Goal: Information Seeking & Learning: Learn about a topic

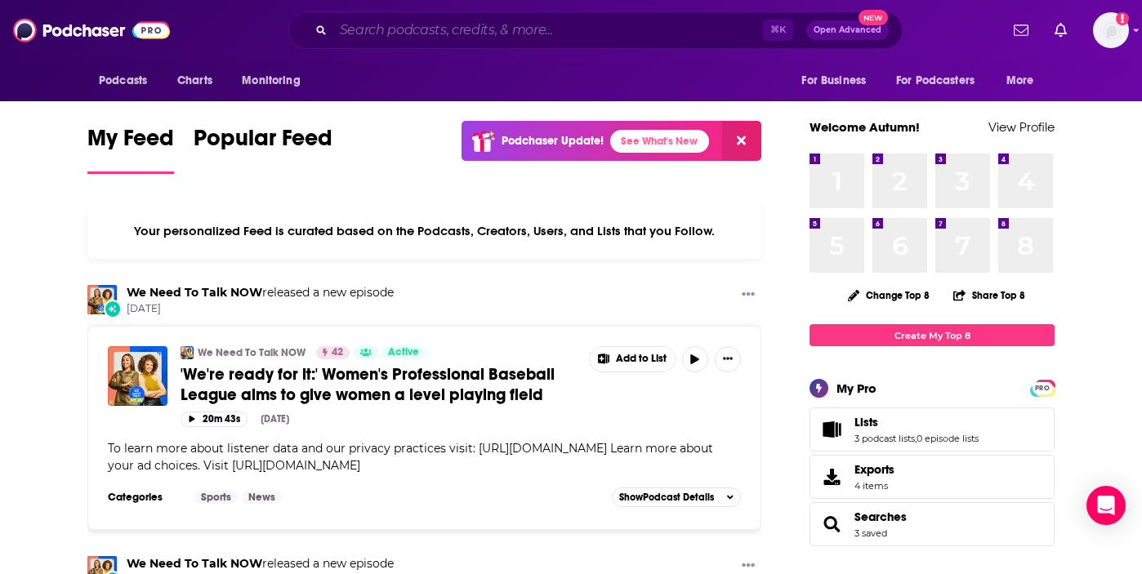
click at [442, 32] on input "Search podcasts, credits, & more..." at bounding box center [548, 30] width 430 height 26
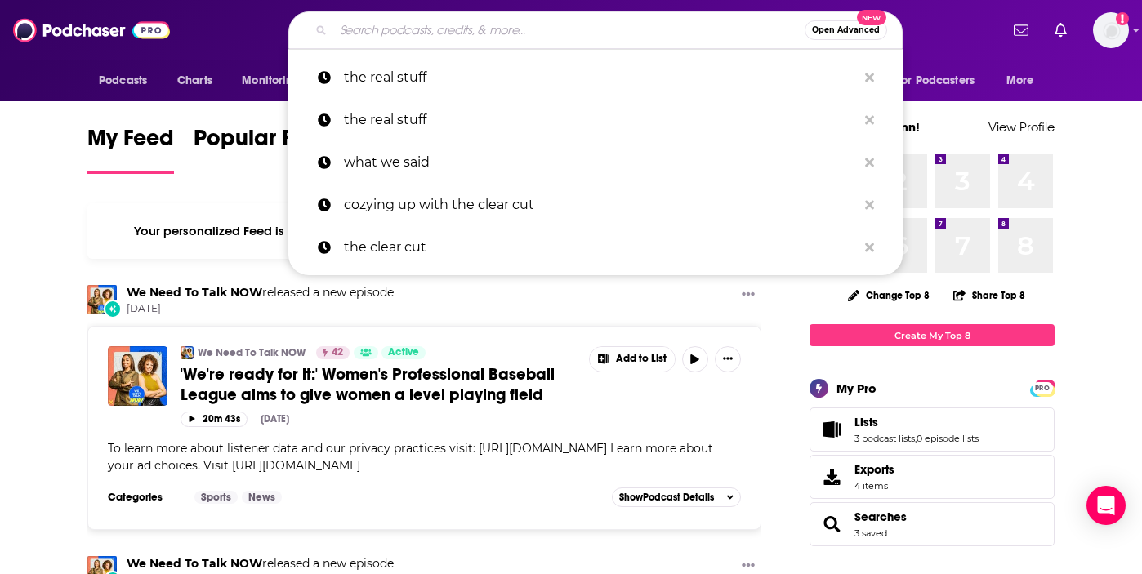
paste input "Chasing Life with [PERSON_NAME] Khloe in Wonder Land The Ultimate Human NPR Lif…"
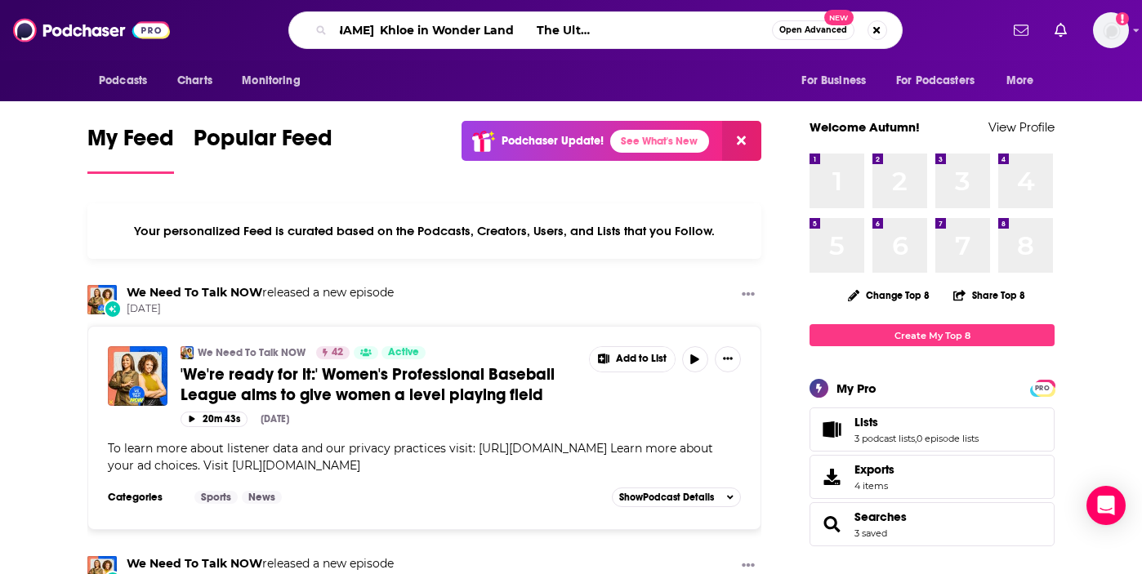
type input "Chasing Life with [PERSON_NAME] Khloe in Wonder Land The Ultimate Human NPR Lif…"
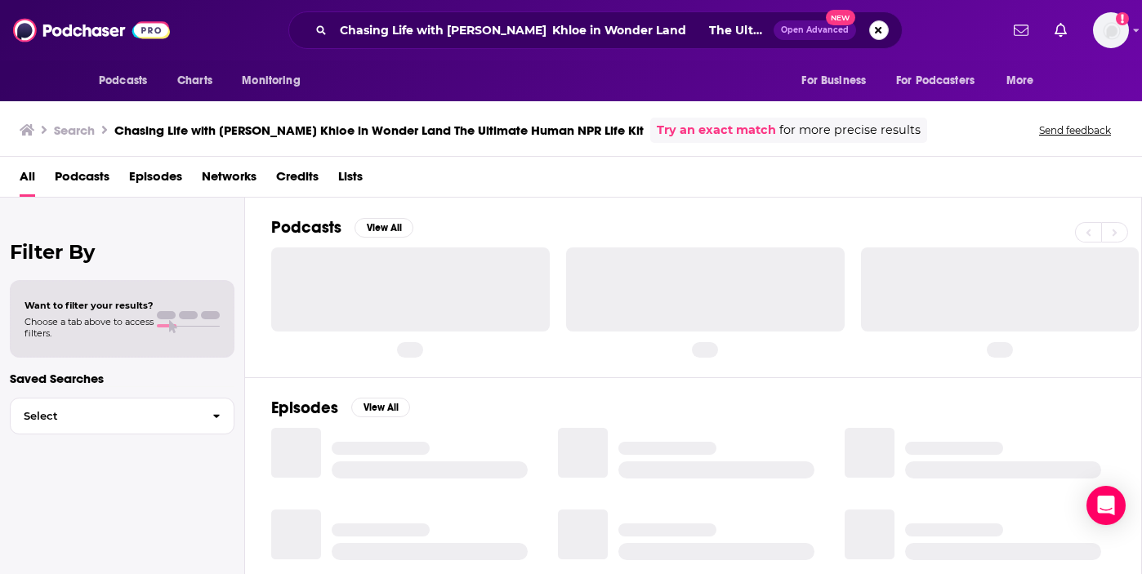
click at [872, 32] on button "Search podcasts, credits, & more..." at bounding box center [879, 30] width 20 height 20
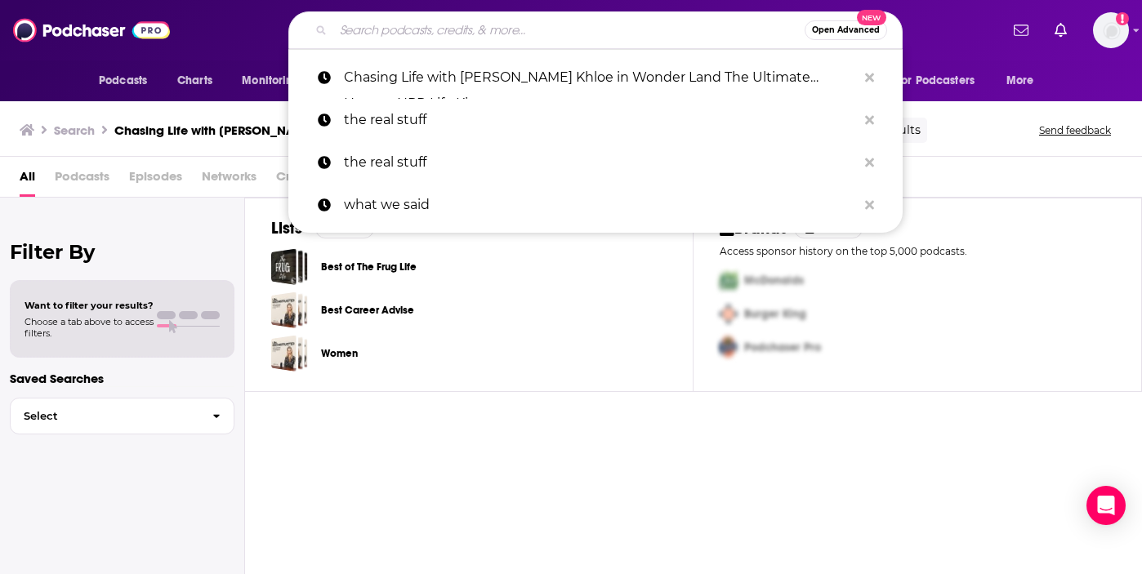
paste input "NPR Life Kit"
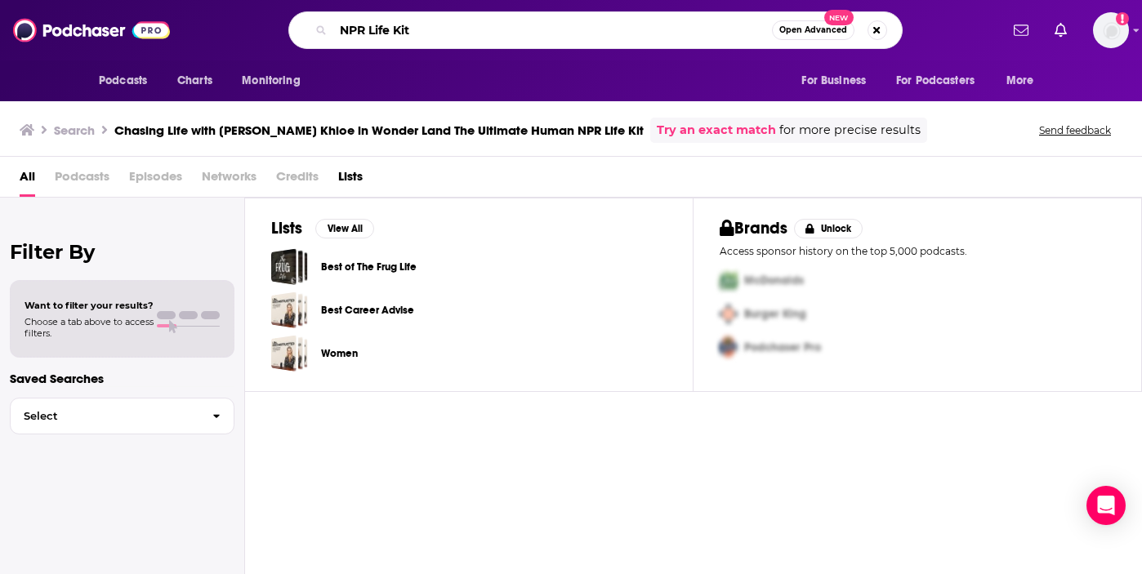
type input "NPR Life Kit"
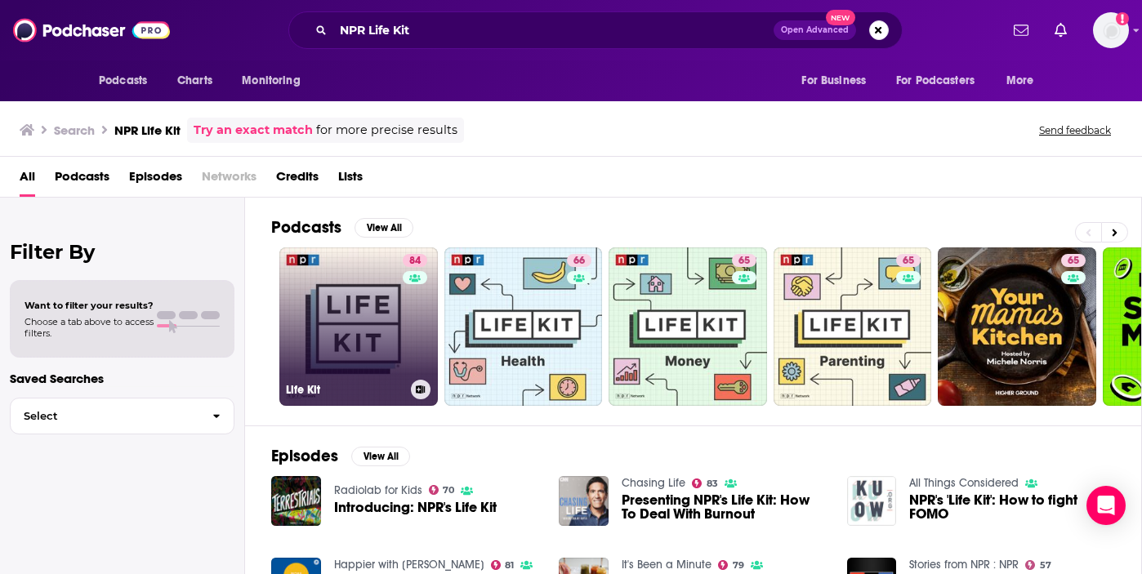
click at [381, 293] on link "84 Life Kit" at bounding box center [358, 327] width 159 height 159
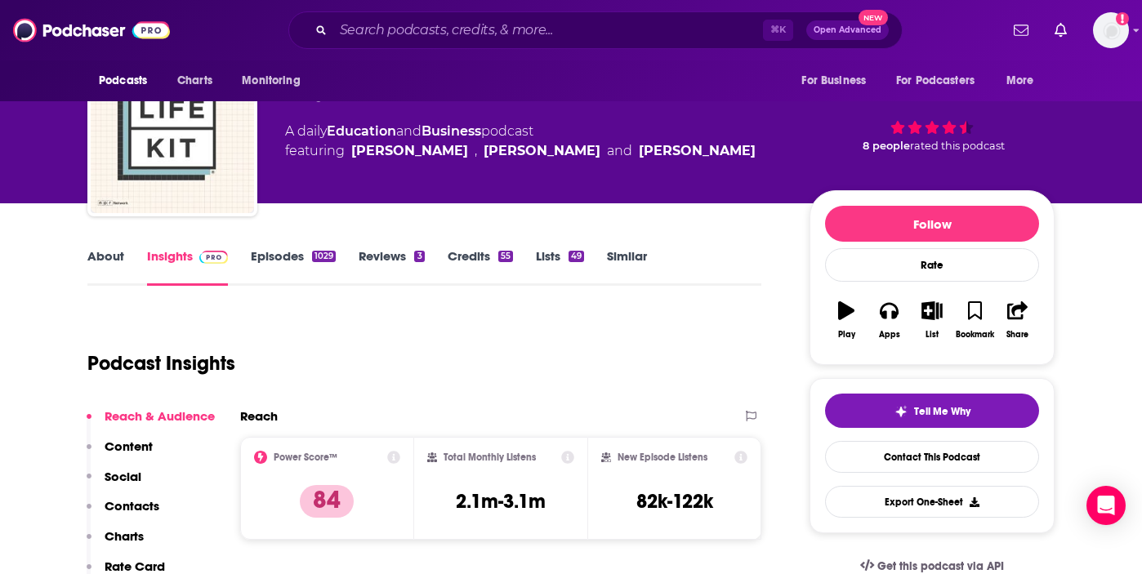
scroll to position [68, 0]
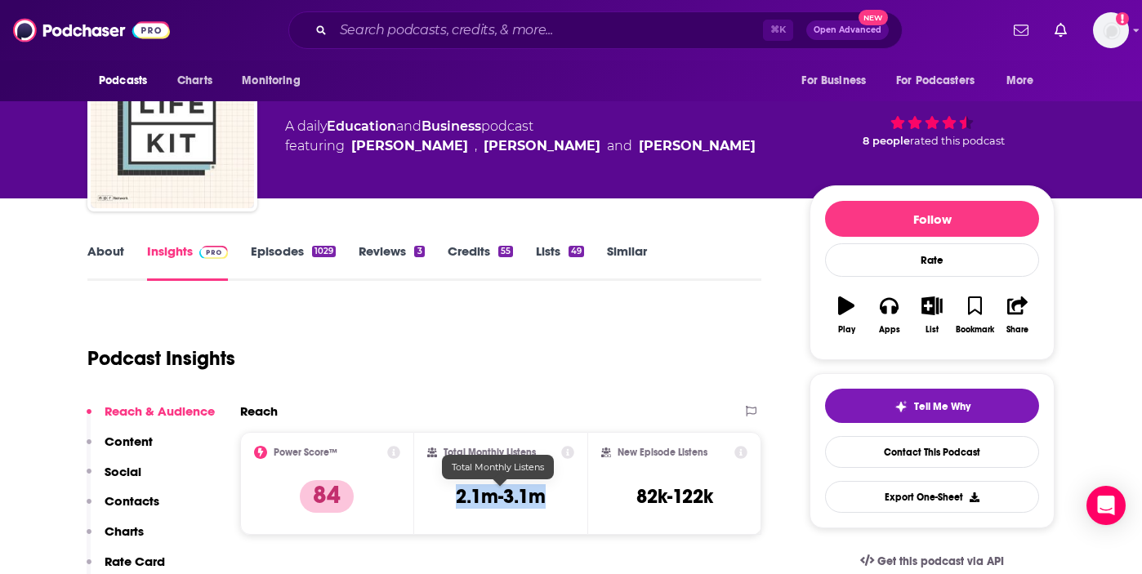
drag, startPoint x: 454, startPoint y: 500, endPoint x: 569, endPoint y: 498, distance: 115.2
click at [569, 498] on div "Total Monthly Listens 2.1m-3.1m" at bounding box center [501, 483] width 148 height 75
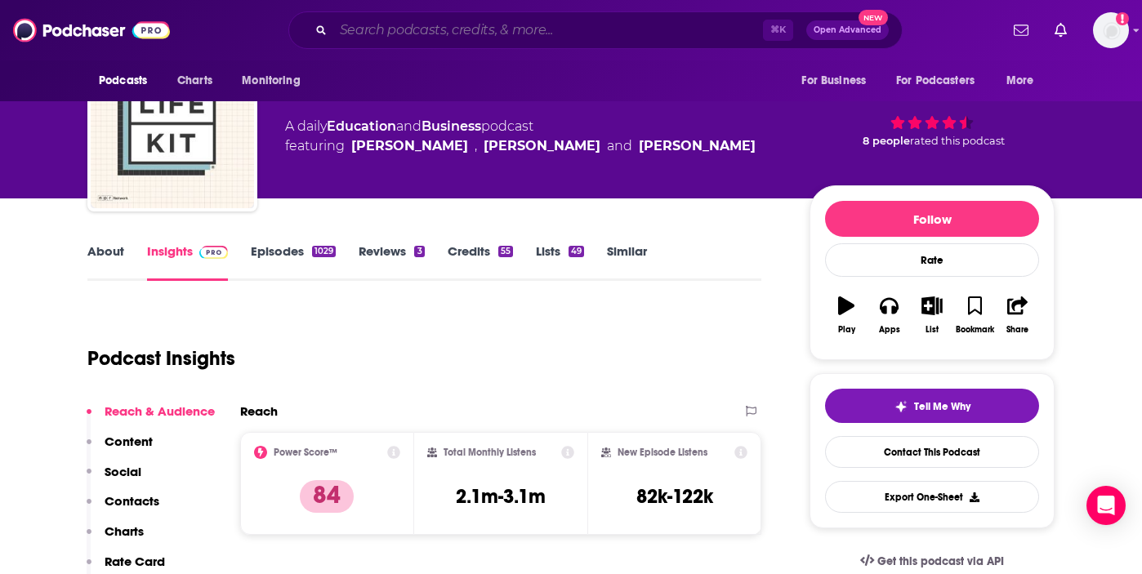
click at [422, 38] on input "Search podcasts, credits, & more..." at bounding box center [548, 30] width 430 height 26
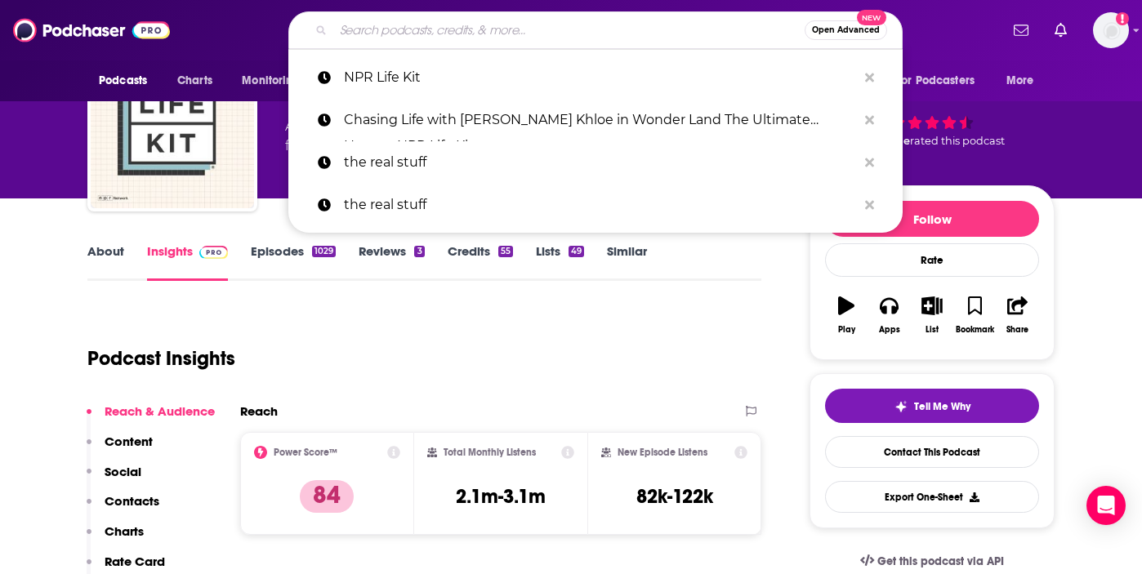
paste input "The Happiness Lab"
type input "The Happiness Lab"
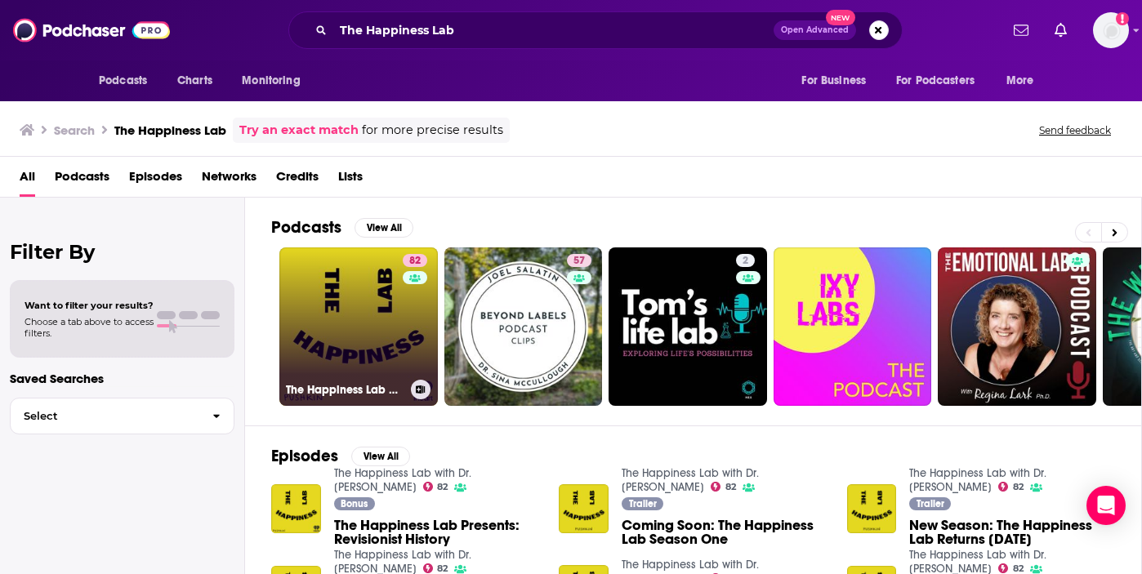
click at [351, 345] on link "82 The Happiness Lab with Dr. [PERSON_NAME]" at bounding box center [358, 327] width 159 height 159
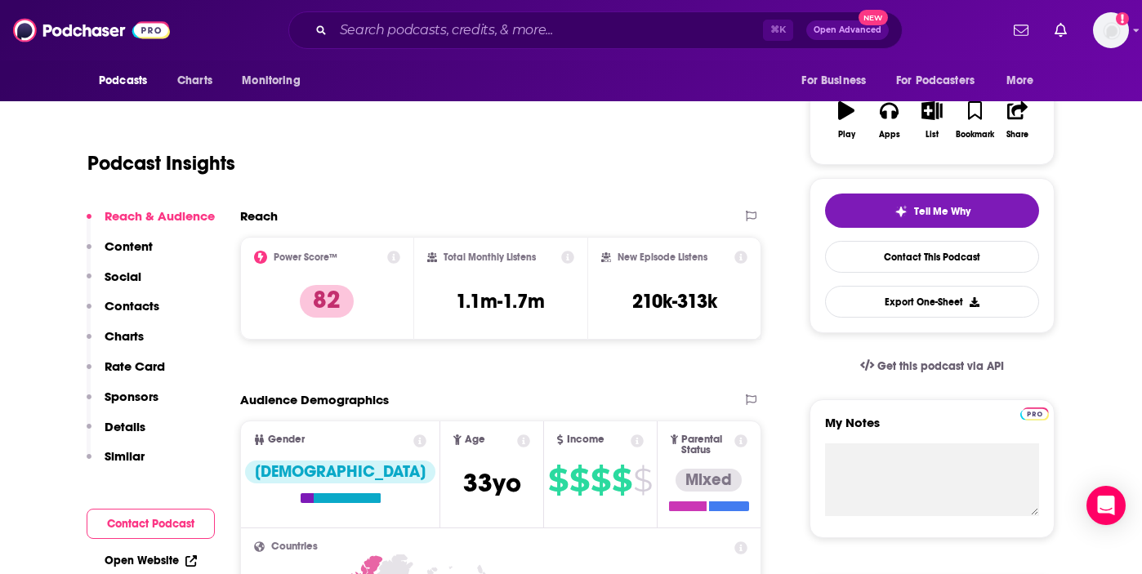
scroll to position [267, 0]
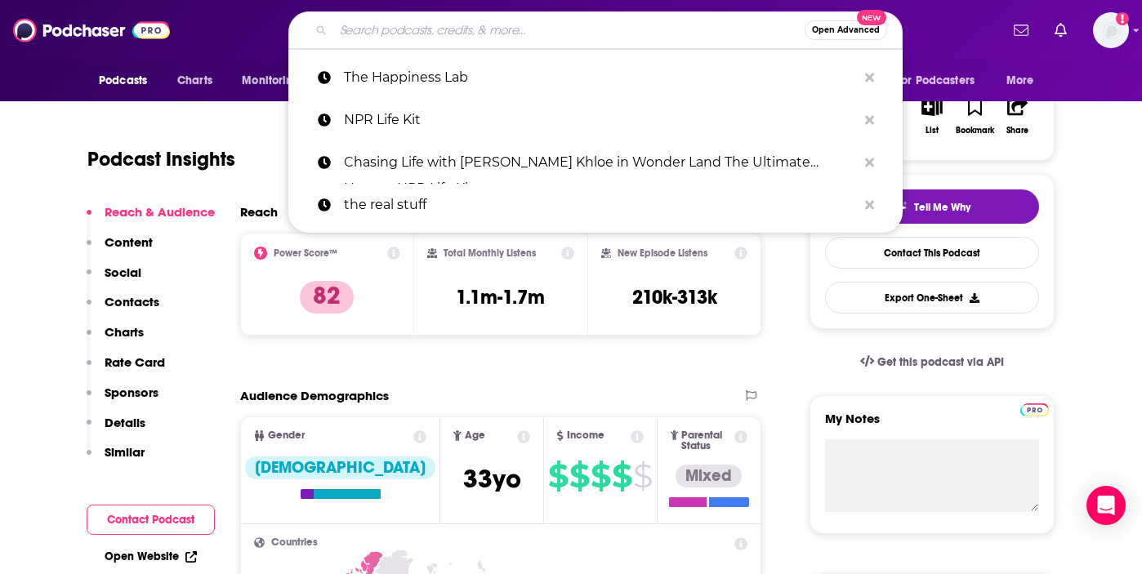
click at [440, 38] on input "Search podcasts, credits, & more..." at bounding box center [568, 30] width 471 height 26
paste input "The Knowledge Project"
type input "The Knowledge Project"
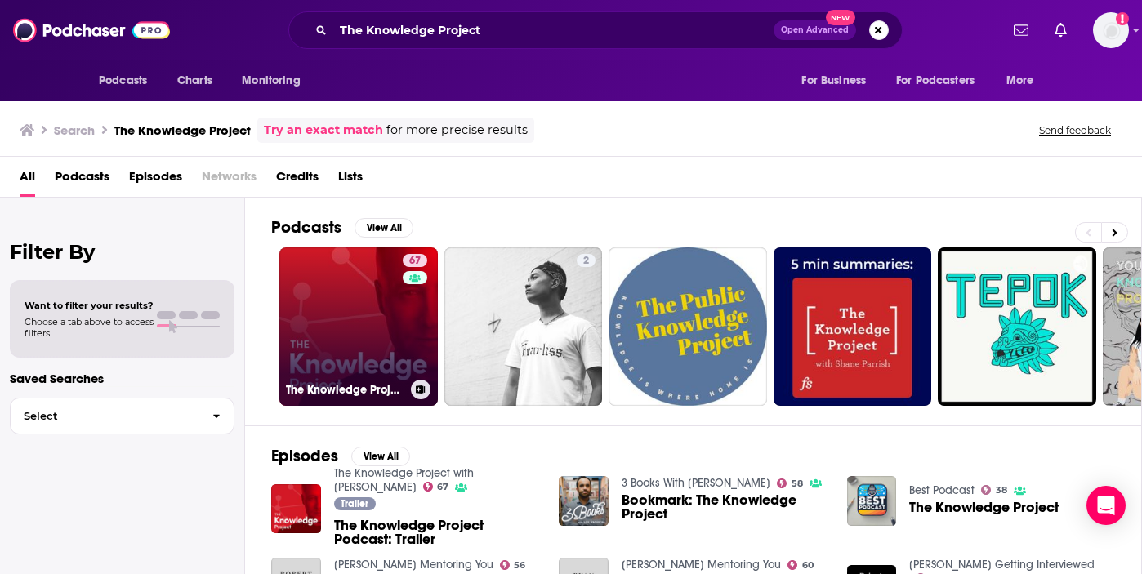
click at [363, 315] on link "67 The Knowledge Project with [PERSON_NAME]" at bounding box center [358, 327] width 159 height 159
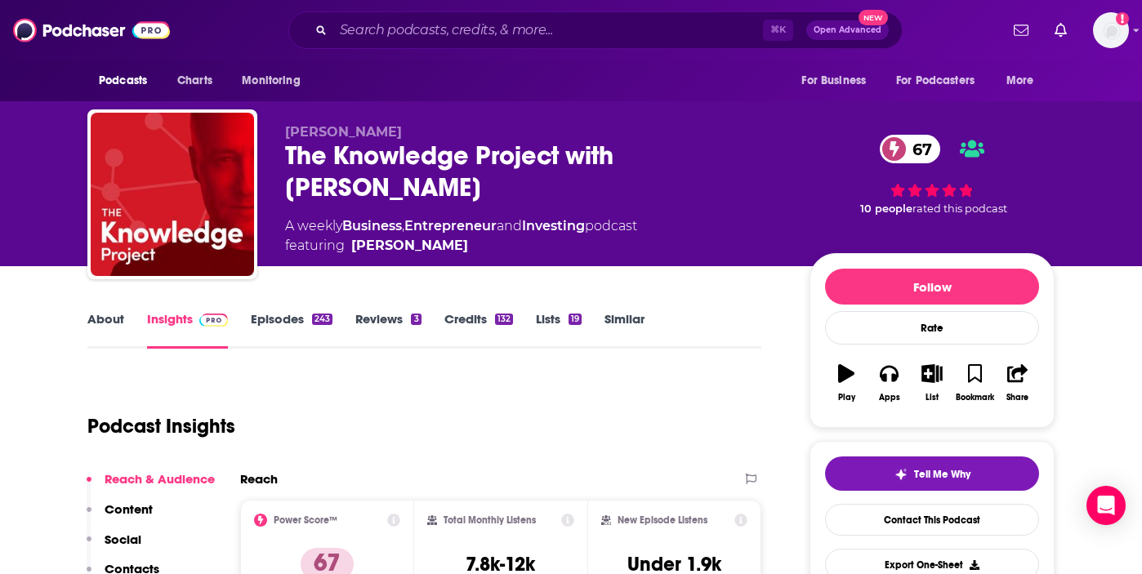
scroll to position [70, 0]
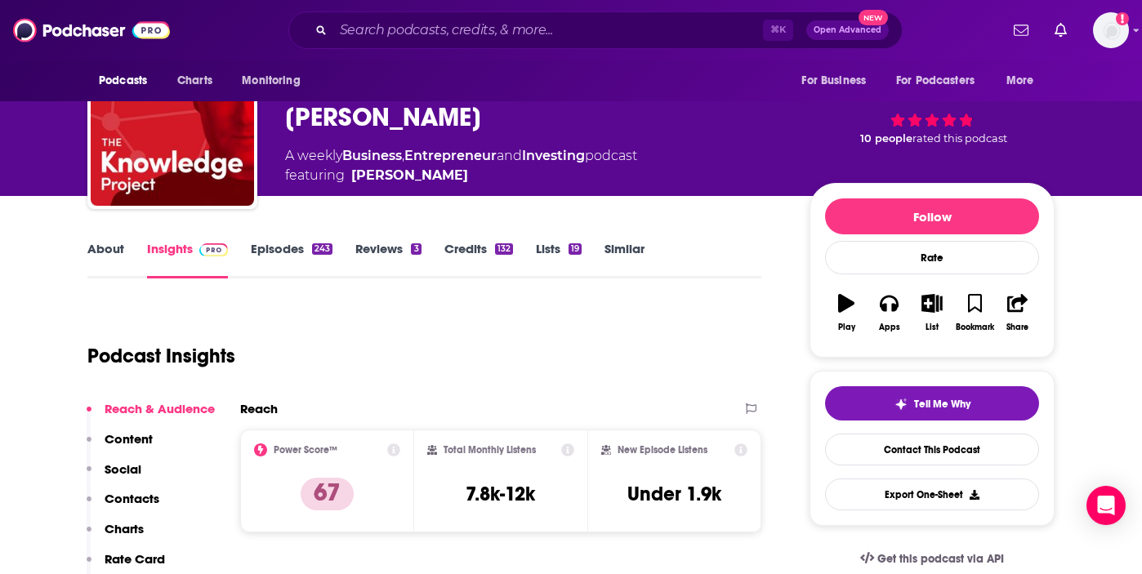
click at [369, 44] on div "⌘ K Open Advanced New" at bounding box center [595, 30] width 614 height 38
click at [376, 29] on input "Search podcasts, credits, & more..." at bounding box center [548, 30] width 430 height 26
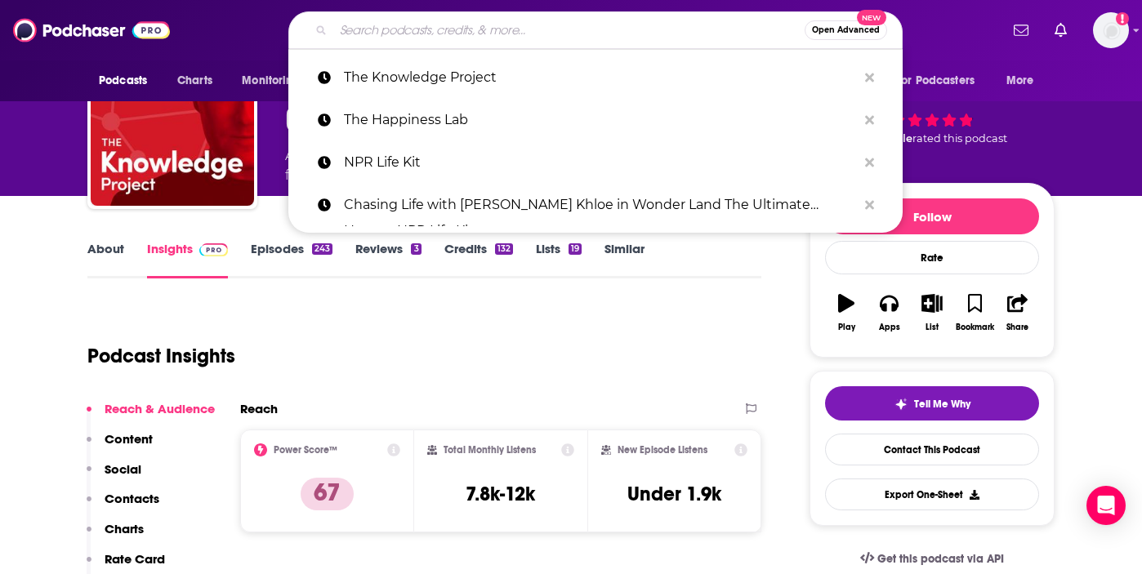
paste input "How I Built This with [PERSON_NAME]"
type input "How I Built This with [PERSON_NAME]"
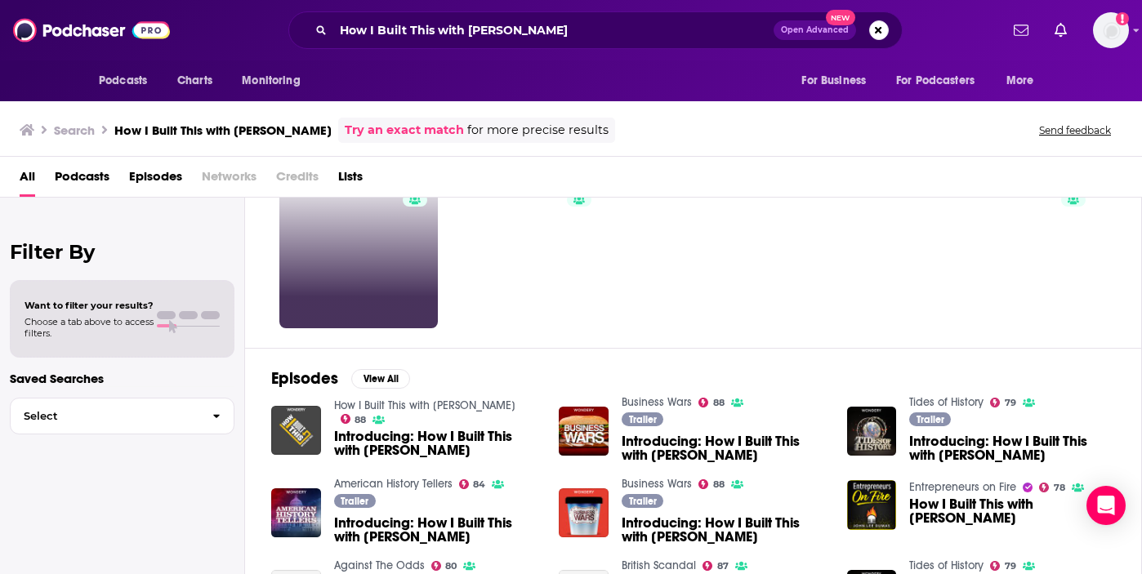
scroll to position [76, 0]
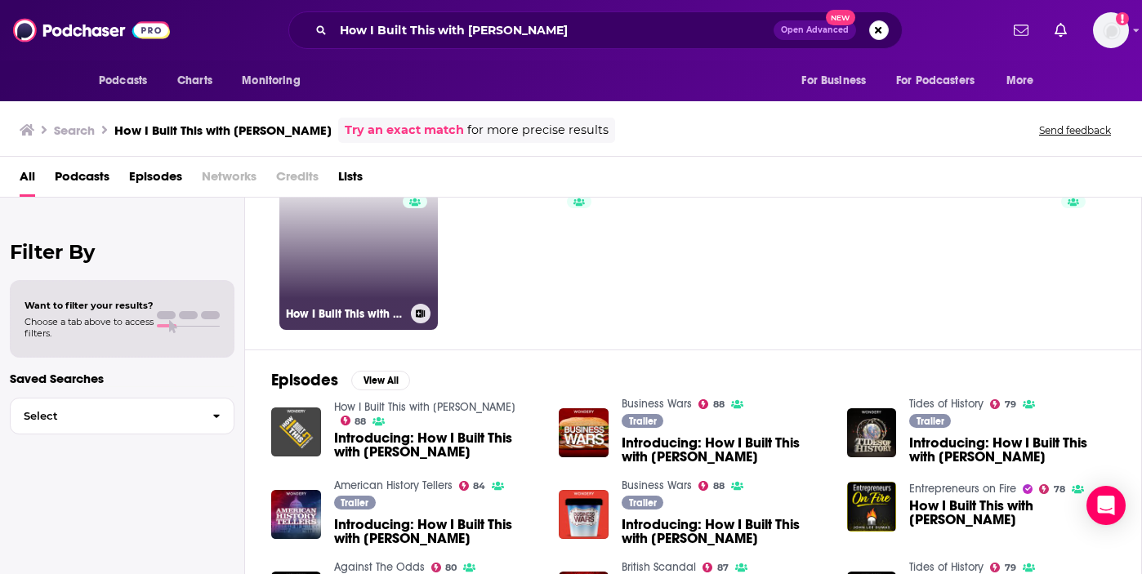
click at [328, 261] on link "88 How I Built This with [PERSON_NAME]" at bounding box center [358, 251] width 159 height 159
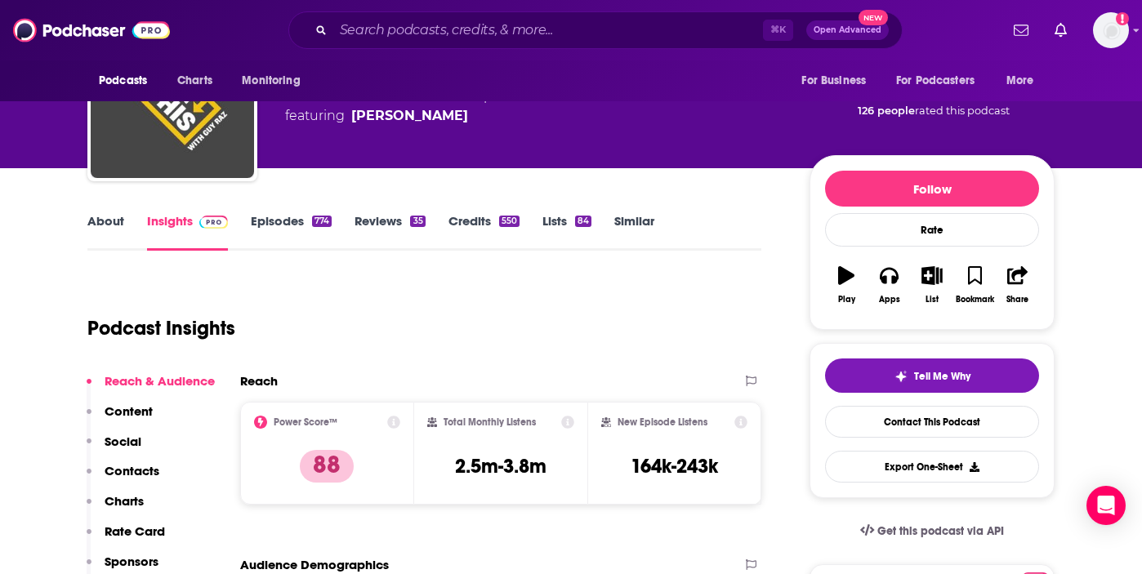
scroll to position [102, 0]
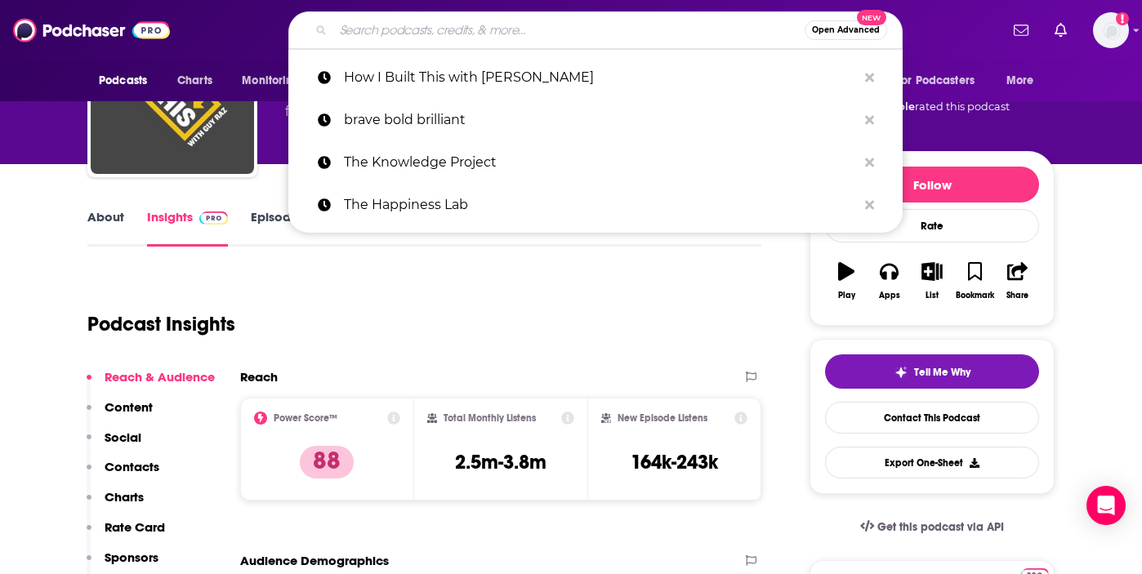
click at [393, 26] on input "Search podcasts, credits, & more..." at bounding box center [568, 30] width 471 height 26
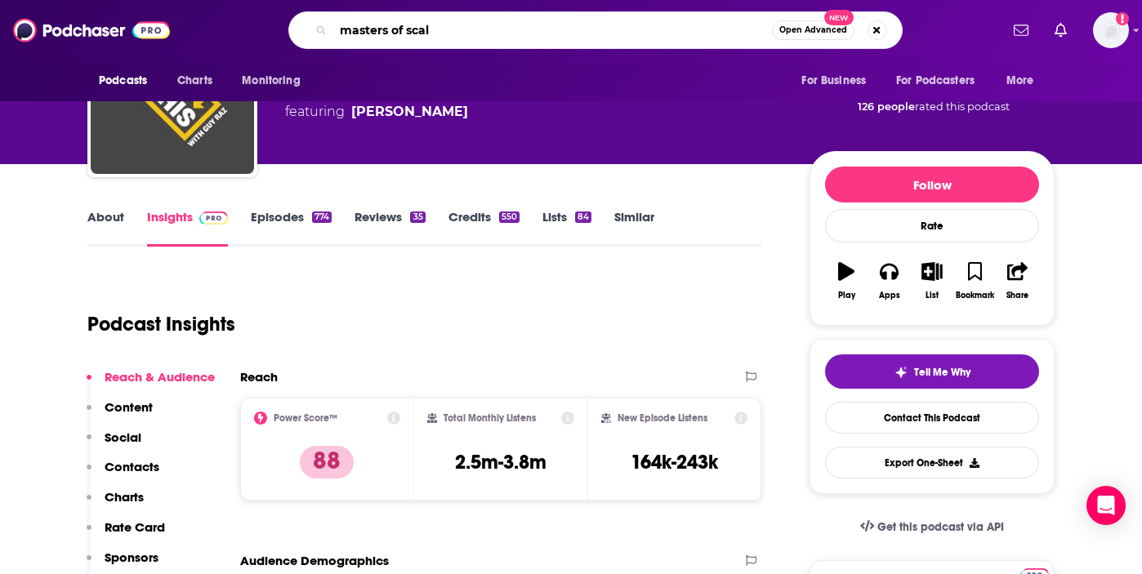
type input "masters of scale"
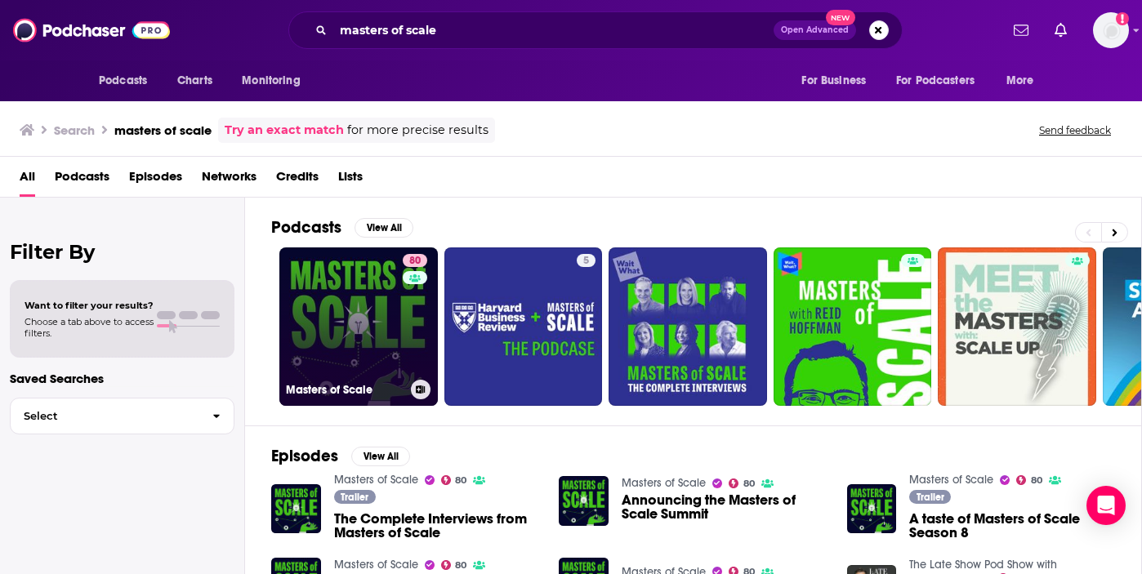
click at [354, 304] on link "80 Masters of Scale" at bounding box center [358, 327] width 159 height 159
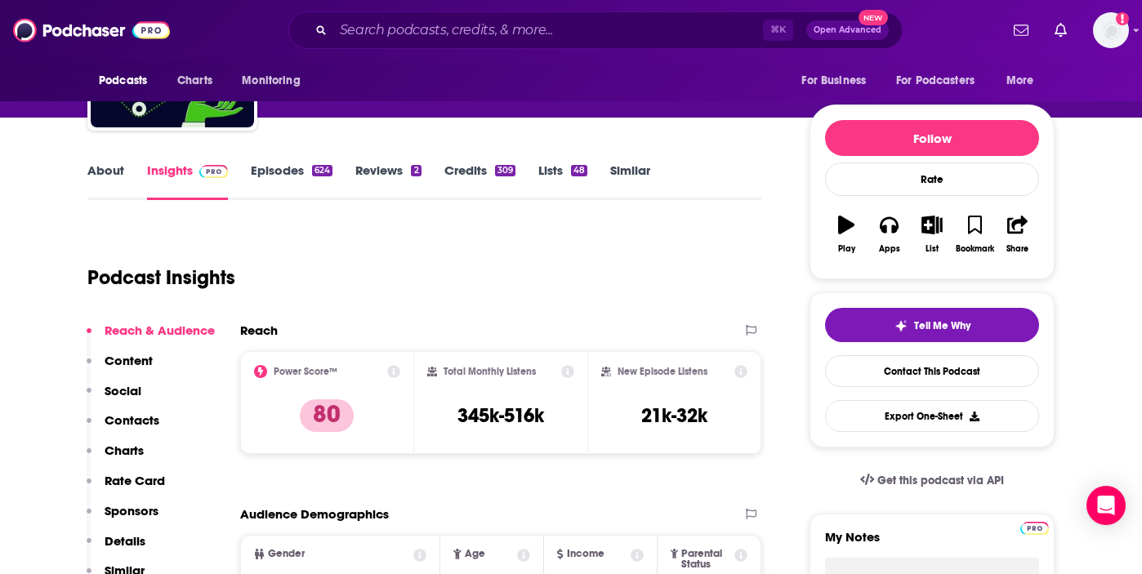
scroll to position [158, 0]
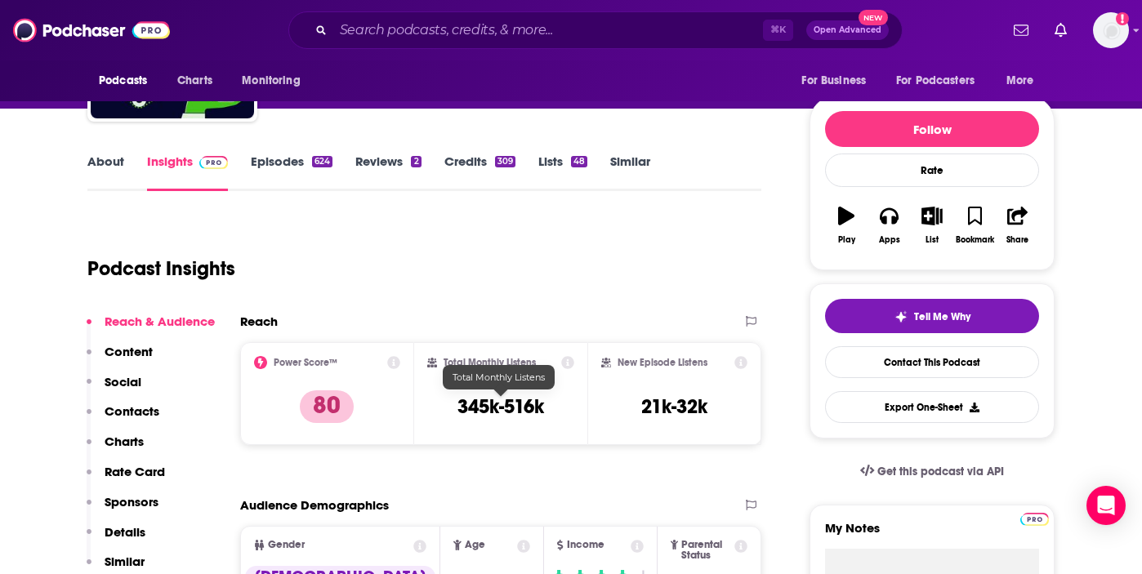
click at [461, 409] on h3 "345k-516k" at bounding box center [501, 407] width 87 height 25
copy div "345k-516k"
